Goal: Task Accomplishment & Management: Complete application form

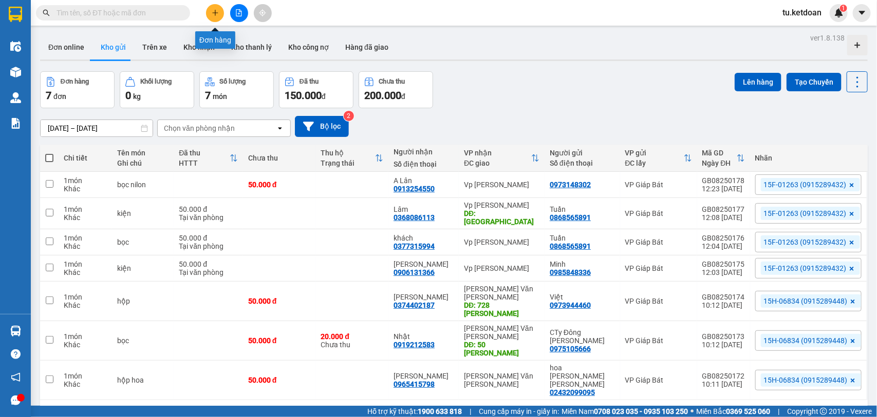
click at [213, 13] on icon "plus" at bounding box center [215, 12] width 7 height 7
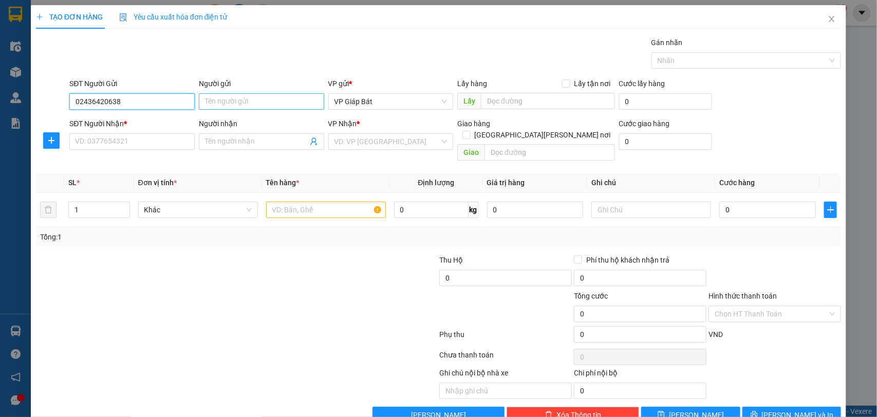
type input "02436420638"
click at [238, 96] on input "Người gửi" at bounding box center [261, 101] width 125 height 16
type input "H"
type input "Jotun Paints"
click at [121, 143] on input "SĐT Người Nhận *" at bounding box center [131, 142] width 125 height 16
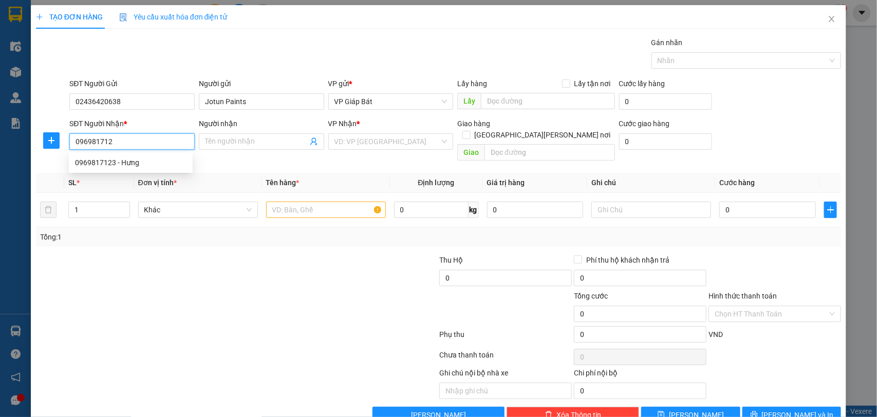
type input "0969817123"
click at [121, 159] on div "0969817123 - Hưng" at bounding box center [130, 162] width 111 height 11
type input "Hưng"
type input "0969817123"
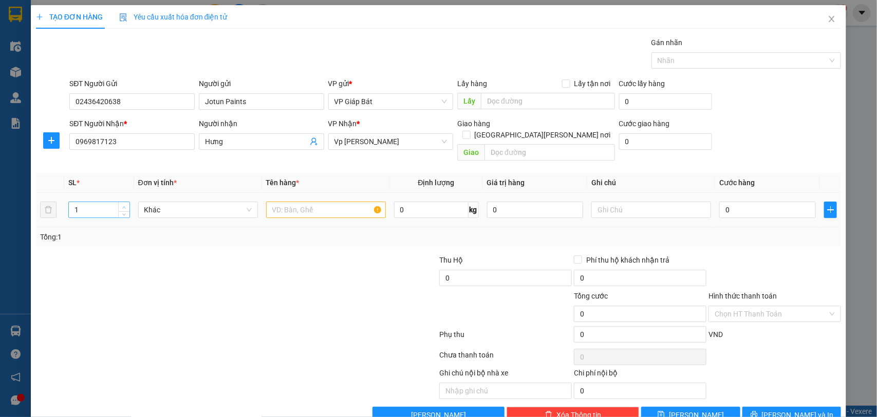
type input "2"
click at [124, 204] on span "up" at bounding box center [124, 207] width 6 height 6
click at [278, 202] on input "text" at bounding box center [326, 210] width 120 height 16
type input "thùng sơn"
click at [745, 202] on input "0" at bounding box center [767, 210] width 97 height 16
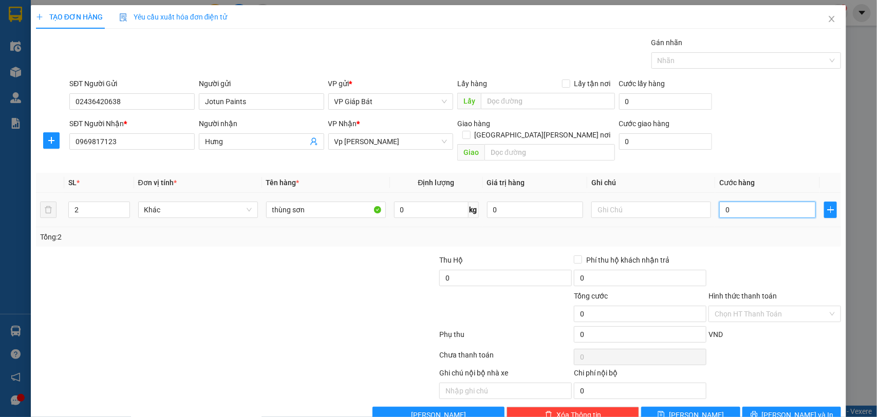
type input "1"
type input "10"
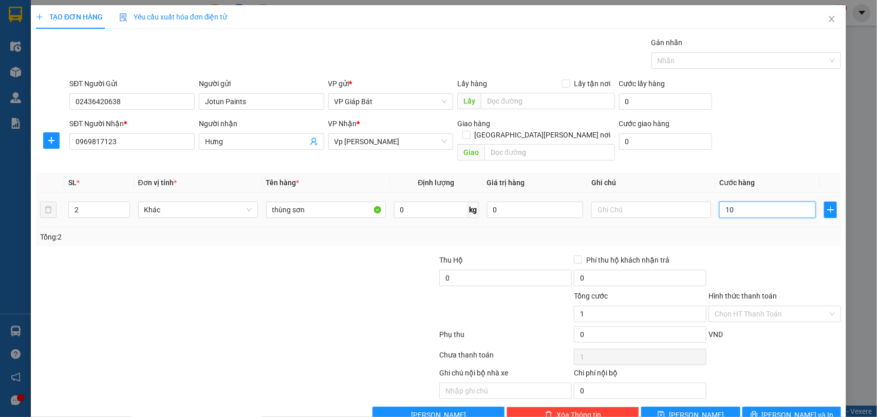
type input "10"
type input "100"
type input "1.000"
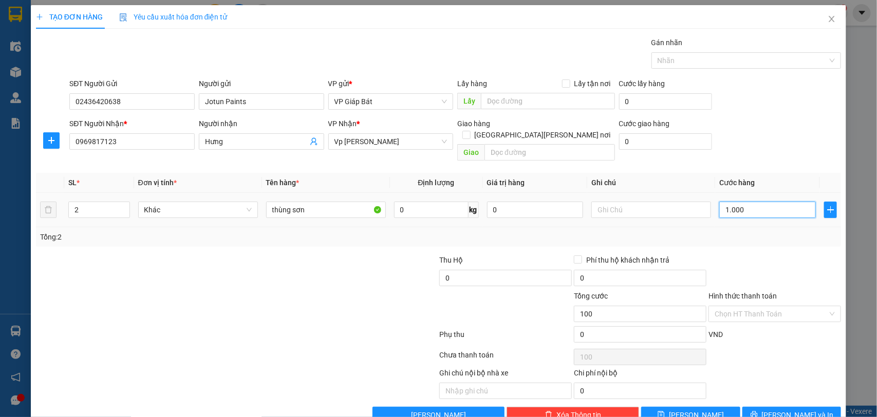
type input "1.000"
type input "10.000"
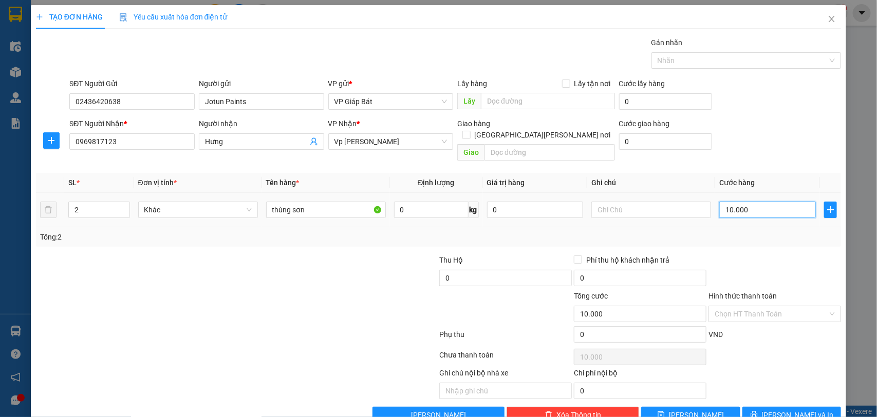
type input "100.000"
click at [711, 55] on div at bounding box center [741, 60] width 175 height 12
type input "100.000"
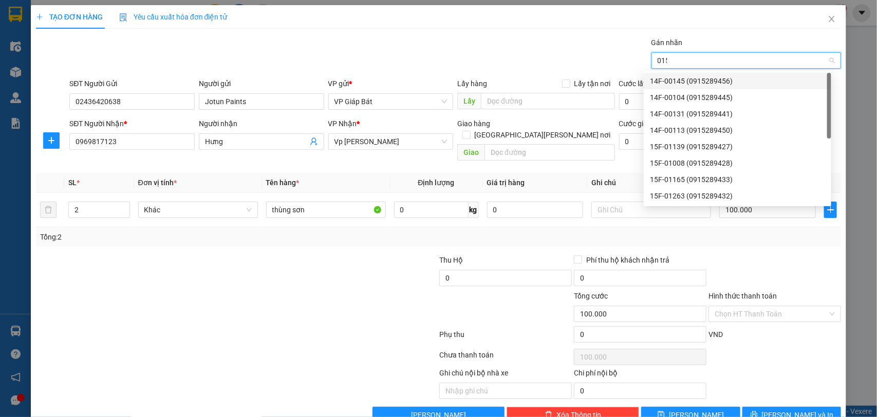
type input "0154"
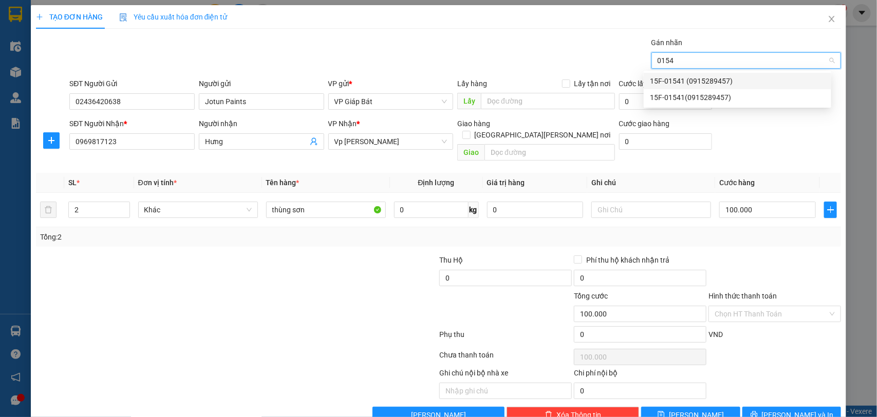
click at [694, 80] on div "15F-01541 (0915289457)" at bounding box center [737, 80] width 175 height 11
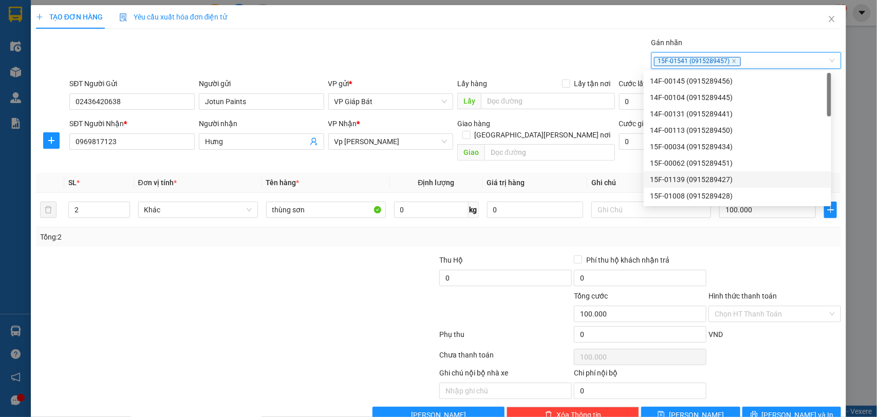
click at [764, 395] on div "Transit Pickup Surcharge Ids Transit Deliver Surcharge Ids Transit Deliver Surc…" at bounding box center [438, 230] width 805 height 387
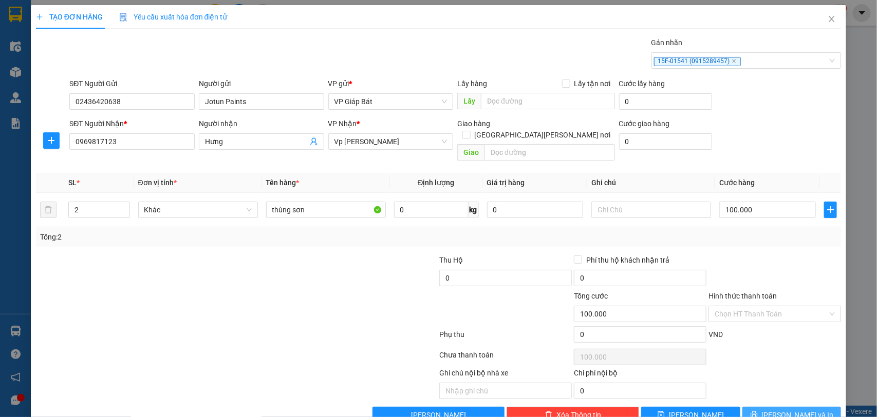
click at [757, 411] on icon "printer" at bounding box center [753, 414] width 7 height 7
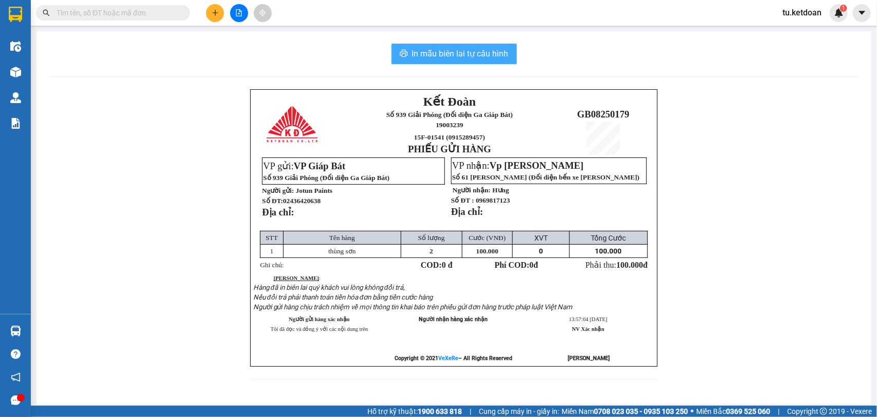
click at [469, 60] on span "In mẫu biên lai tự cấu hình" at bounding box center [460, 53] width 97 height 13
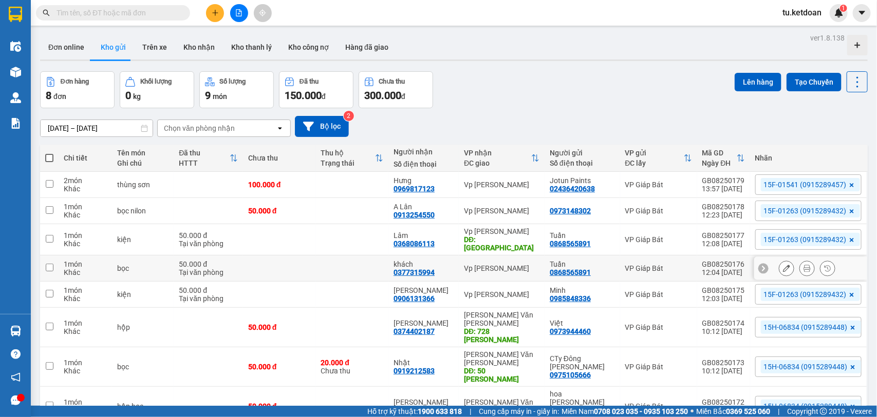
scroll to position [47, 0]
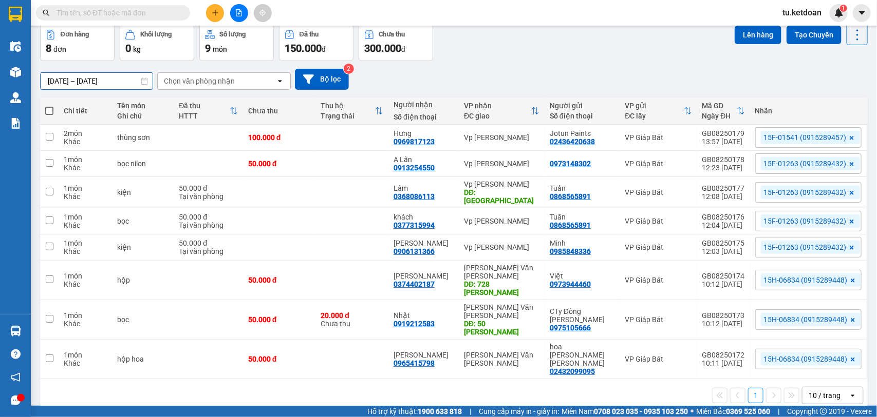
click at [113, 81] on input "[DATE] – [DATE]" at bounding box center [97, 81] width 112 height 16
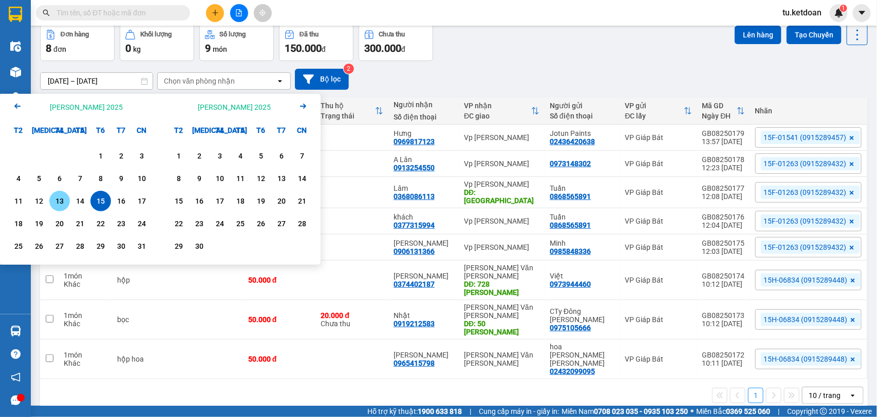
click at [58, 206] on div "13" at bounding box center [59, 201] width 14 height 12
click at [98, 198] on div "15" at bounding box center [100, 201] width 14 height 12
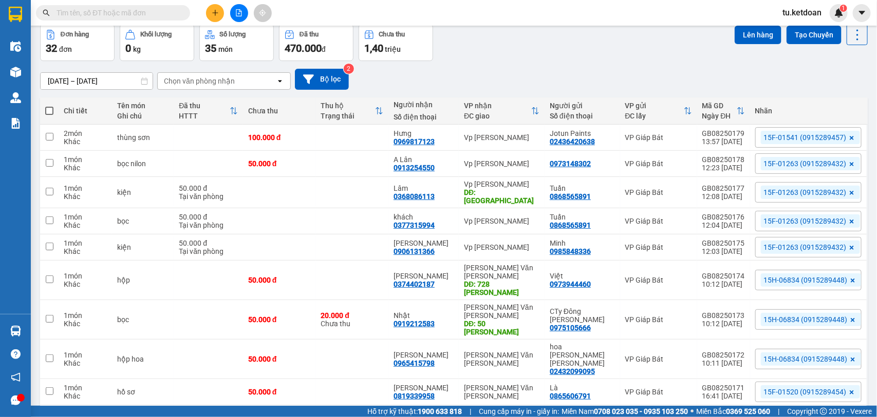
click at [120, 81] on input "[DATE] – [DATE]" at bounding box center [97, 81] width 112 height 16
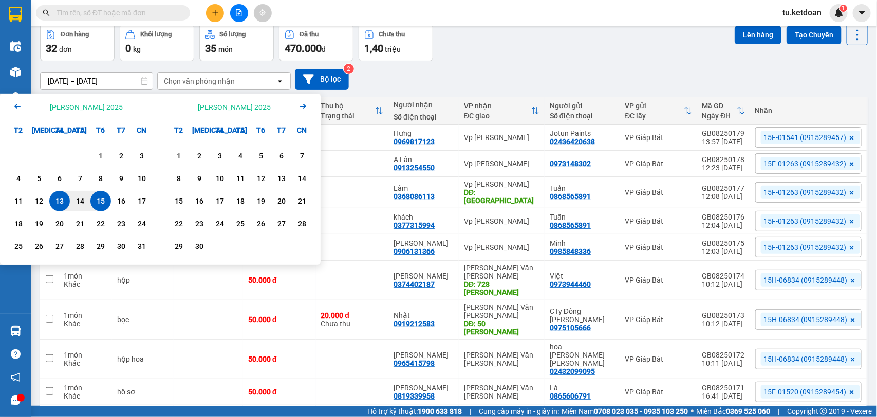
click at [102, 199] on div "15" at bounding box center [100, 201] width 14 height 12
type input "[DATE] – [DATE]"
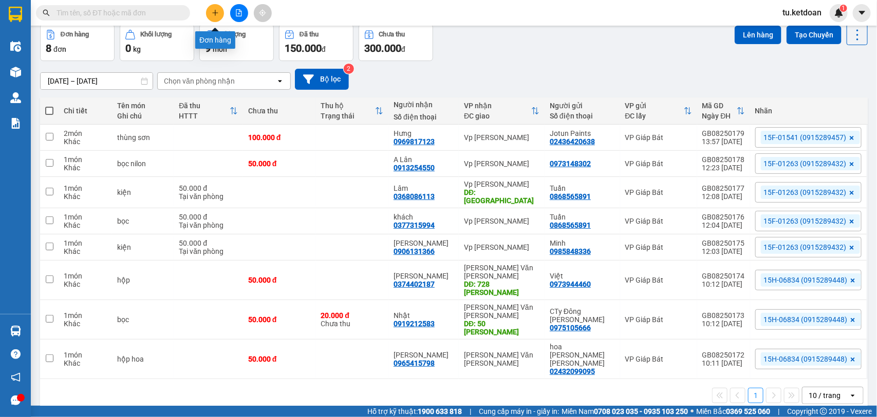
click at [212, 13] on icon "plus" at bounding box center [215, 12] width 7 height 7
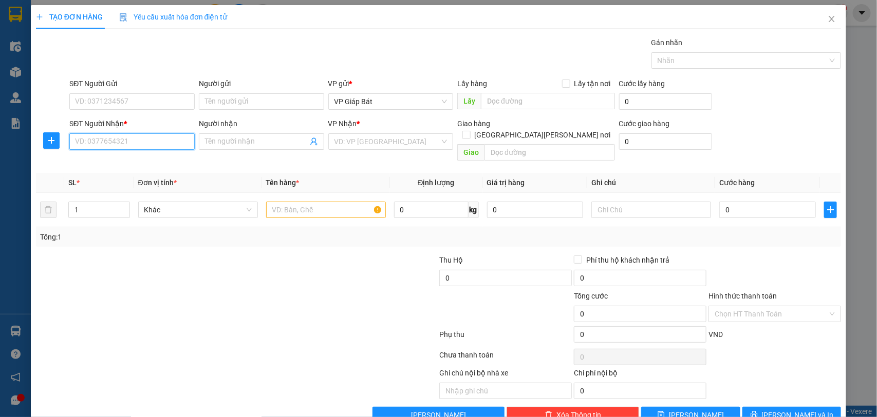
click at [125, 140] on input "SĐT Người Nhận *" at bounding box center [131, 142] width 125 height 16
click at [134, 162] on div "0936820836 - A Tú" at bounding box center [130, 162] width 111 height 11
type input "0936820836"
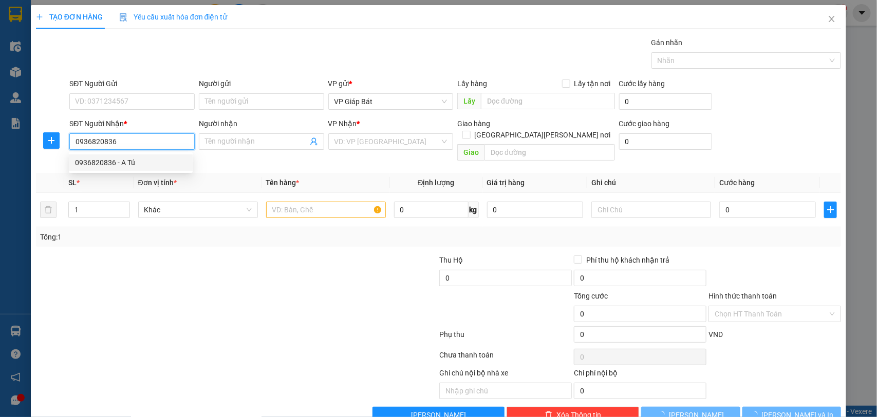
type input "A Tú"
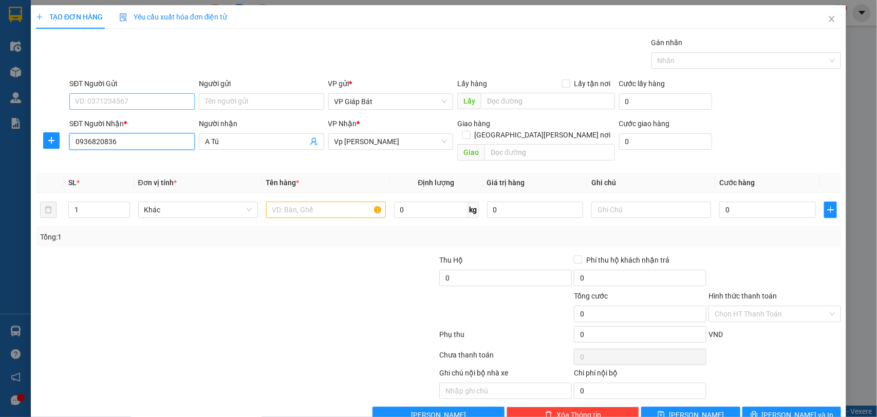
type input "0936820836"
click at [143, 96] on input "SĐT Người Gửi" at bounding box center [131, 101] width 125 height 16
click at [139, 120] on div "0915289439 - VP939" at bounding box center [130, 122] width 111 height 11
type input "0915289439"
type input "VP939"
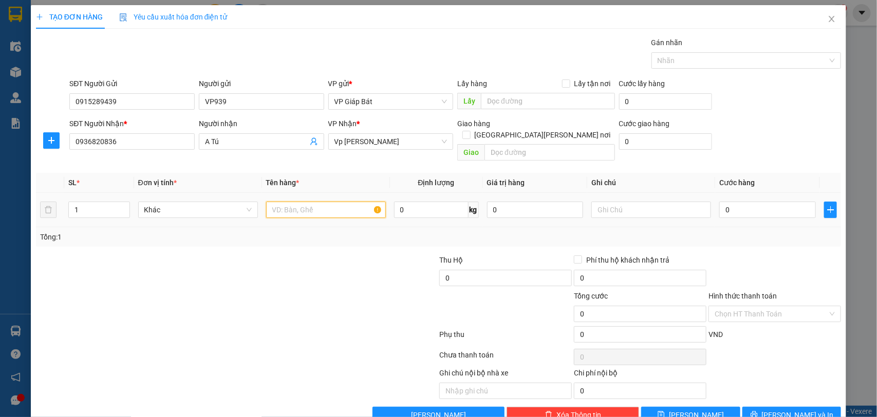
click at [301, 202] on input "text" at bounding box center [326, 210] width 120 height 16
type input "hộp"
click at [787, 202] on input "0" at bounding box center [767, 210] width 97 height 16
type input "5"
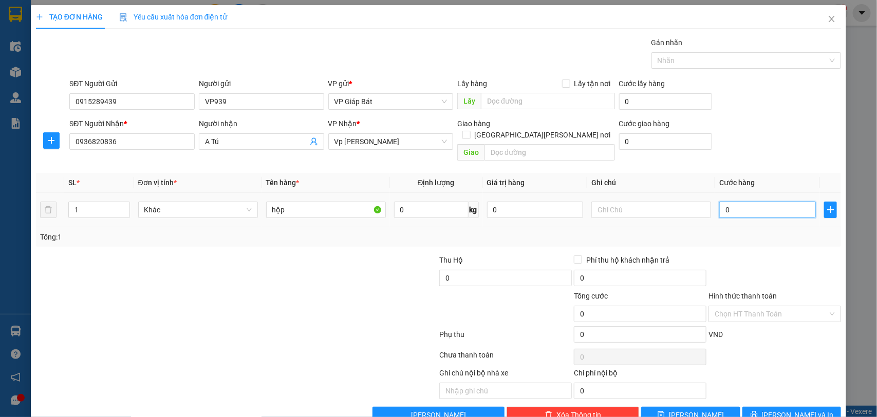
type input "5"
type input "50"
type input "500"
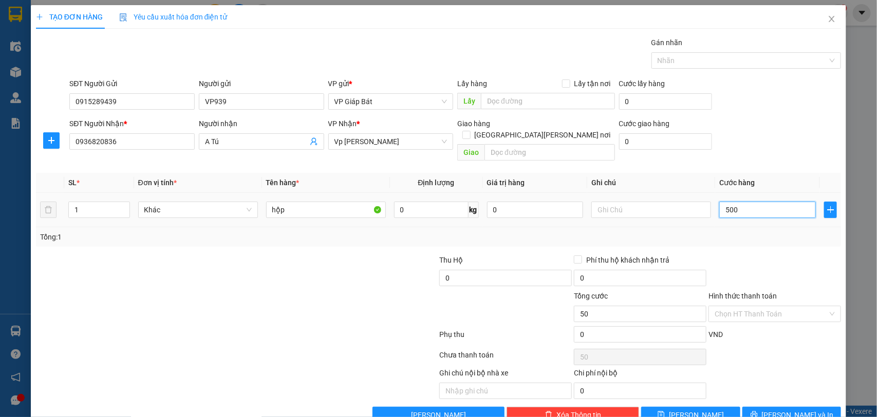
type input "500"
type input "5.000"
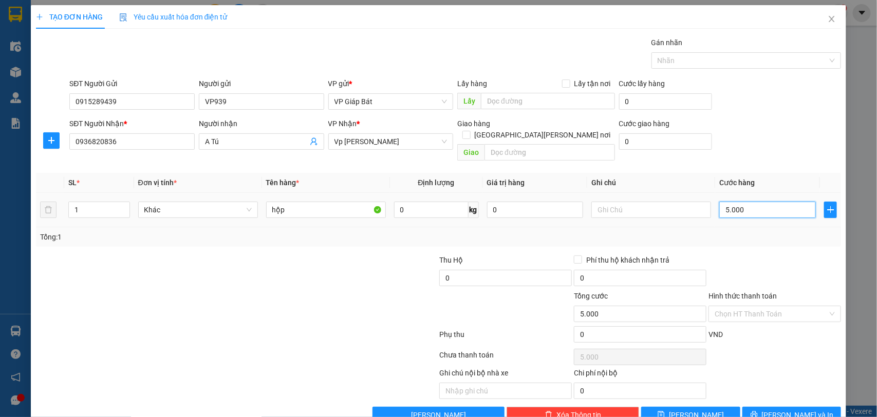
type input "50.000"
click at [757, 58] on div at bounding box center [741, 60] width 175 height 12
type input "50.000"
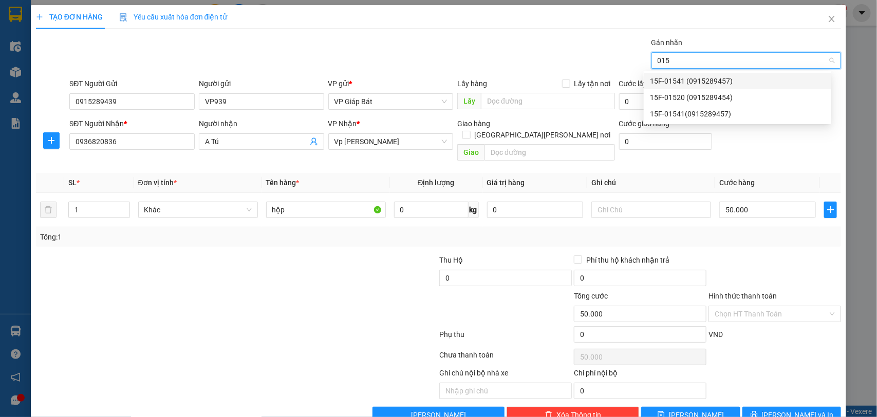
type input "0154"
click at [732, 80] on div "15F-01541 (0915289457)" at bounding box center [737, 80] width 175 height 11
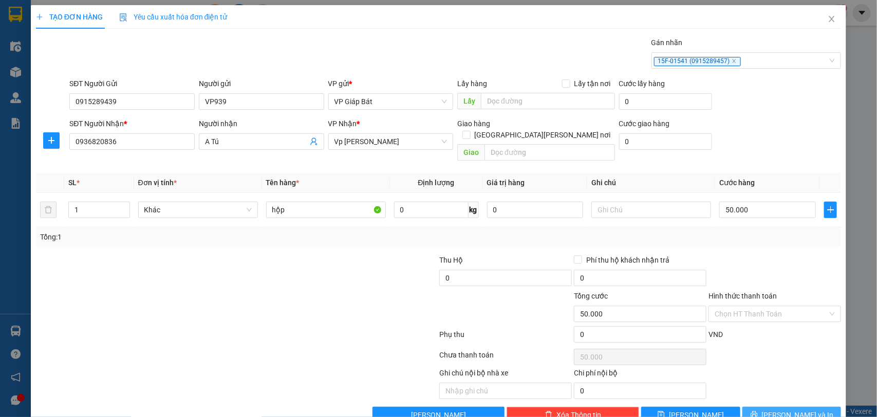
click at [757, 411] on icon "printer" at bounding box center [753, 414] width 7 height 7
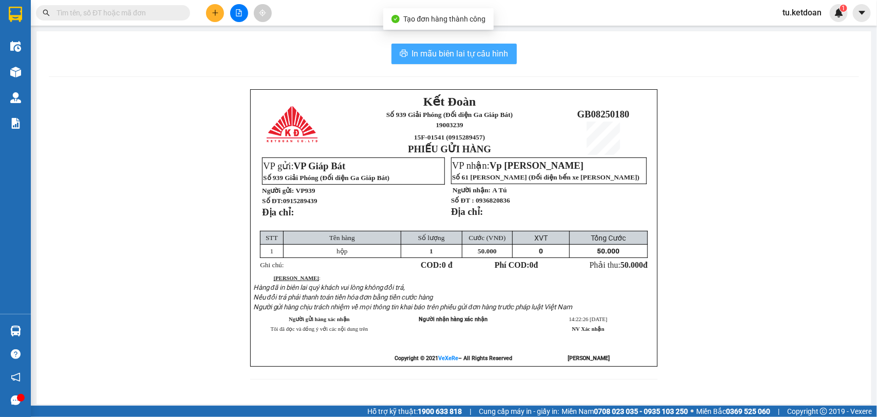
click at [475, 58] on span "In mẫu biên lai tự cấu hình" at bounding box center [460, 53] width 97 height 13
